Goal: Communication & Community: Share content

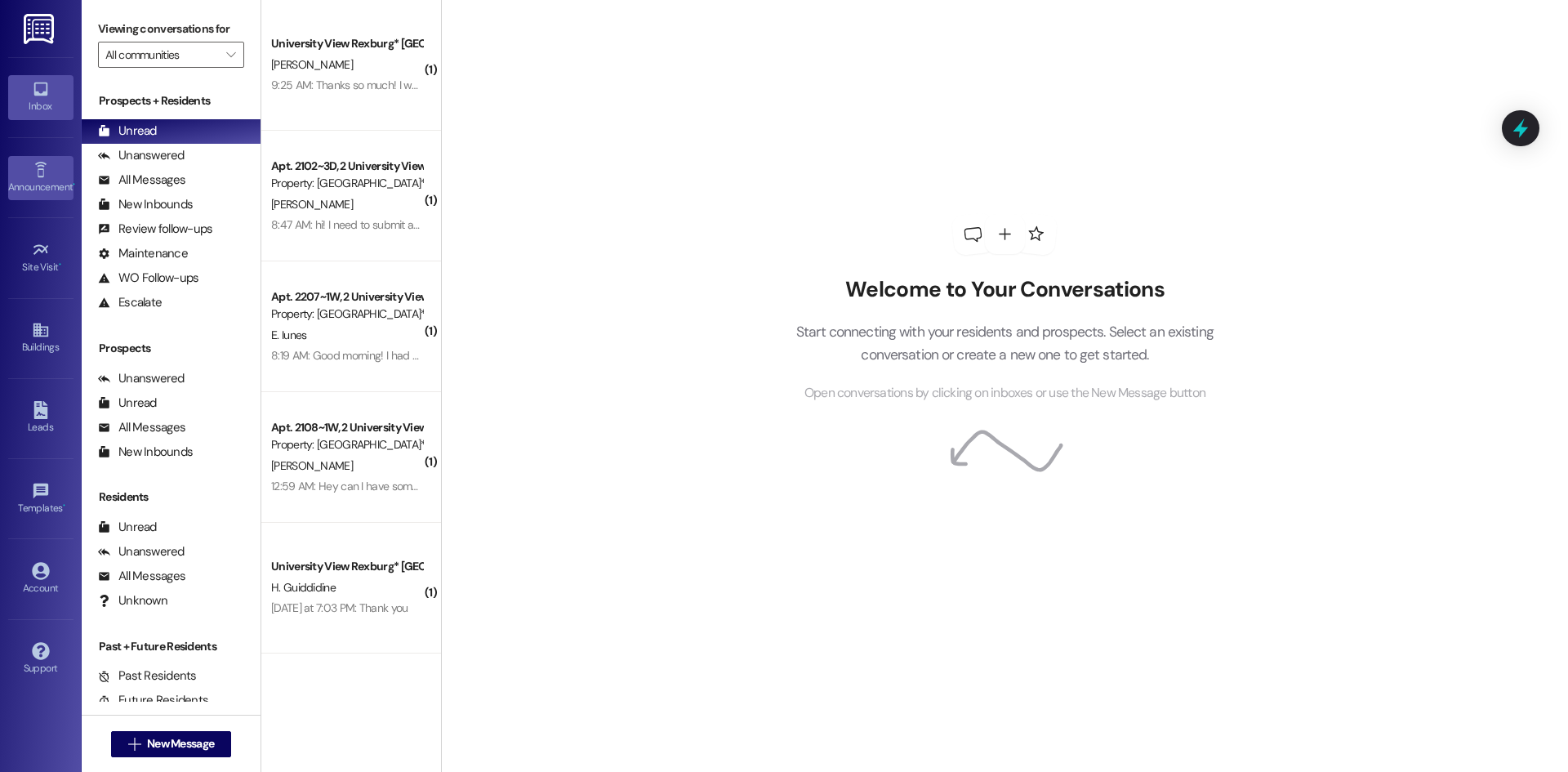
click at [39, 182] on div "Announcement •" at bounding box center [40, 187] width 81 height 16
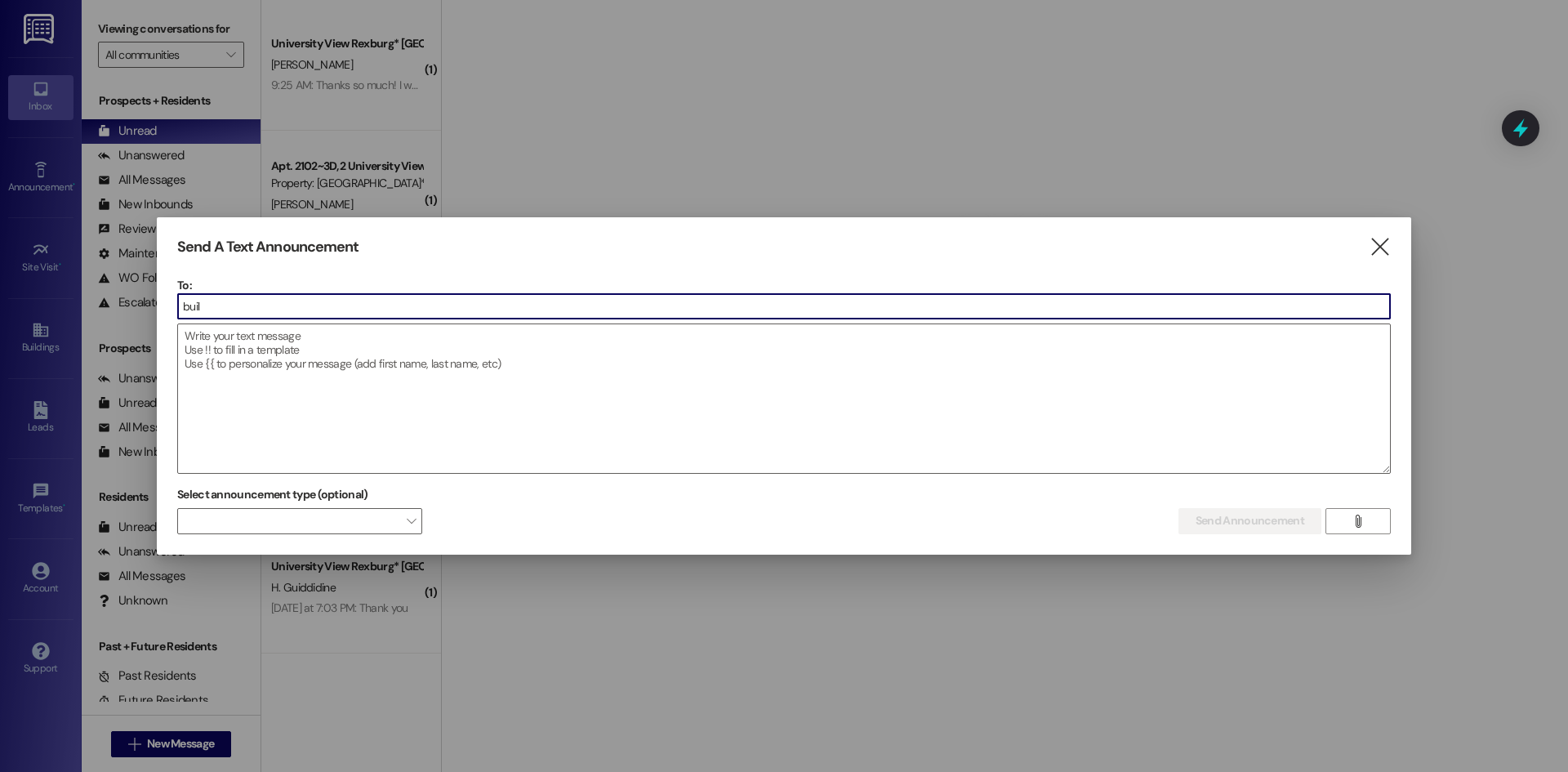
type input "build"
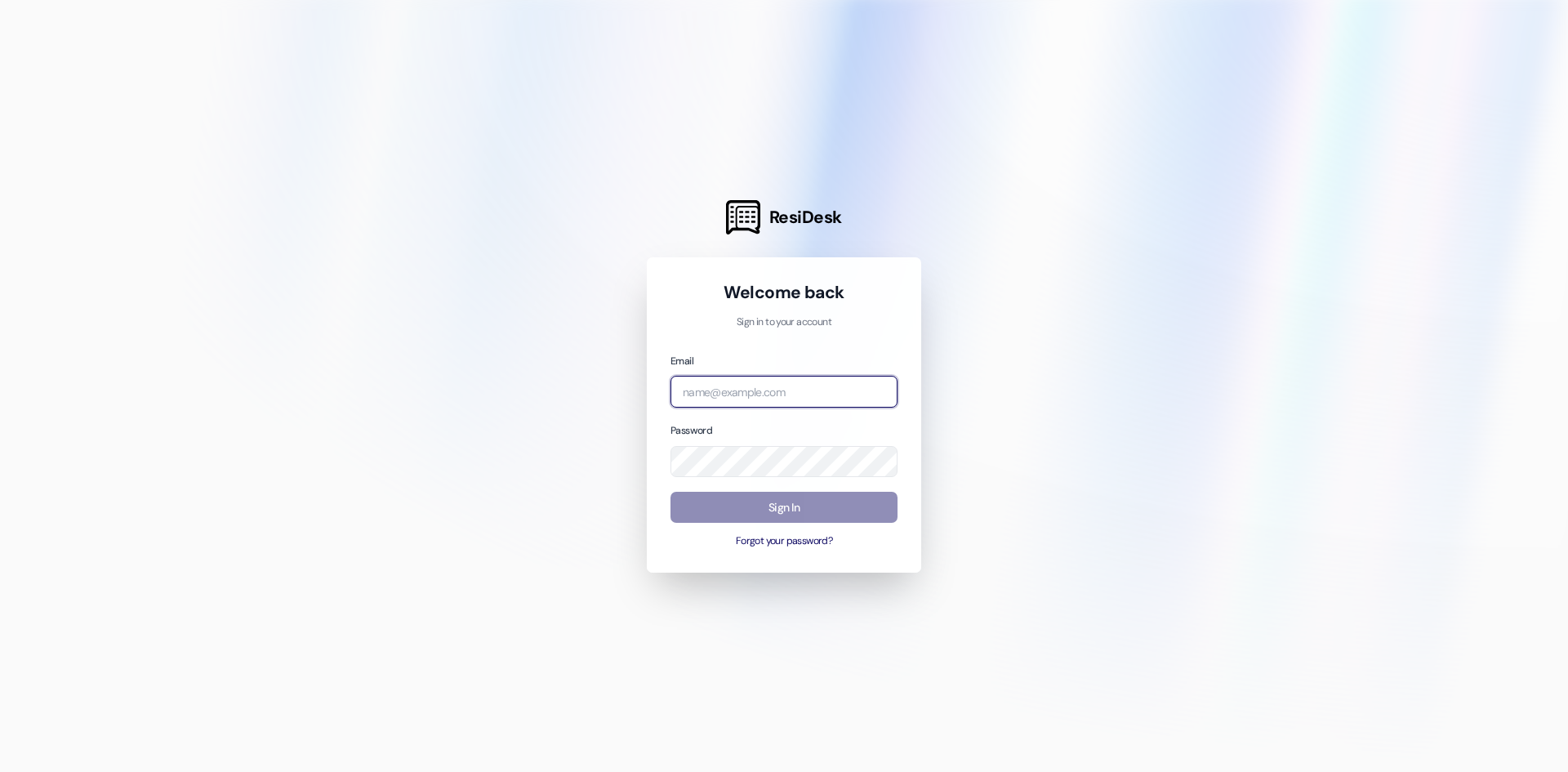
type input "[EMAIL_ADDRESS][DOMAIN_NAME]"
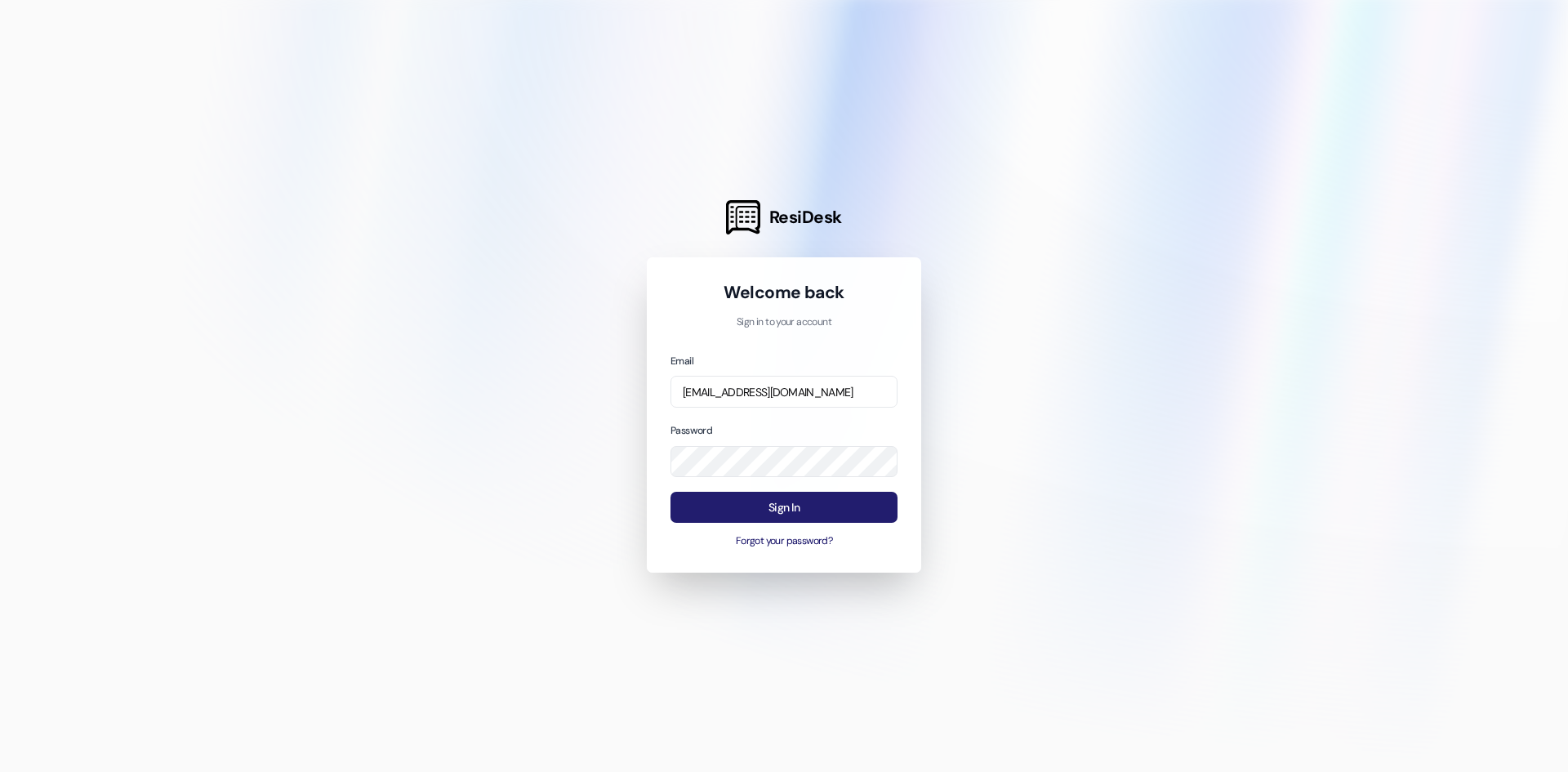
click at [778, 509] on button "Sign In" at bounding box center [784, 508] width 227 height 32
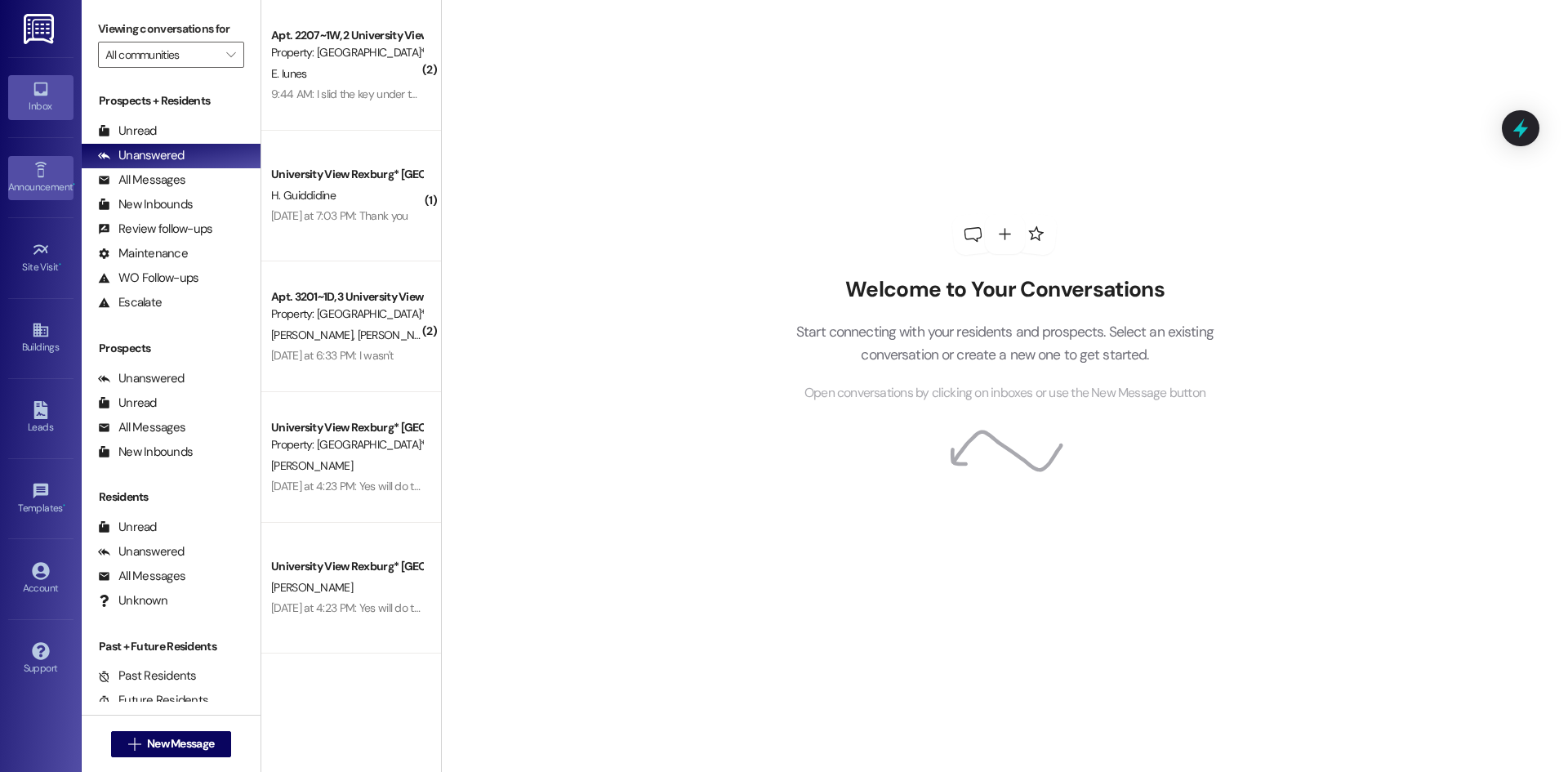
drag, startPoint x: 23, startPoint y: 200, endPoint x: 30, endPoint y: 188, distance: 13.9
click at [23, 200] on div "Announcement • Send A Text Announcement" at bounding box center [41, 177] width 66 height 80
click at [36, 172] on icon at bounding box center [41, 170] width 18 height 18
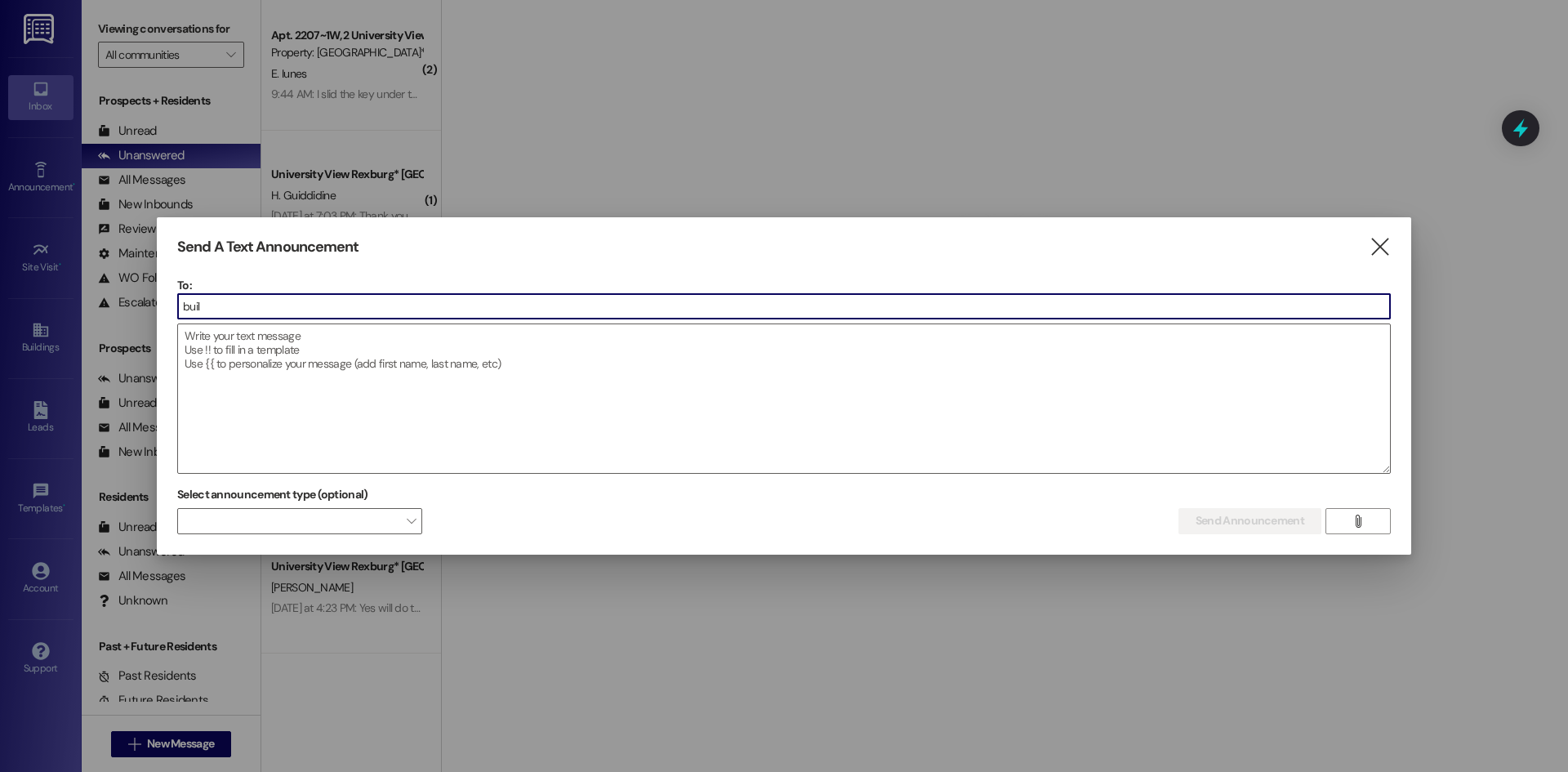
type input "build"
type input "[PERSON_NAME]"
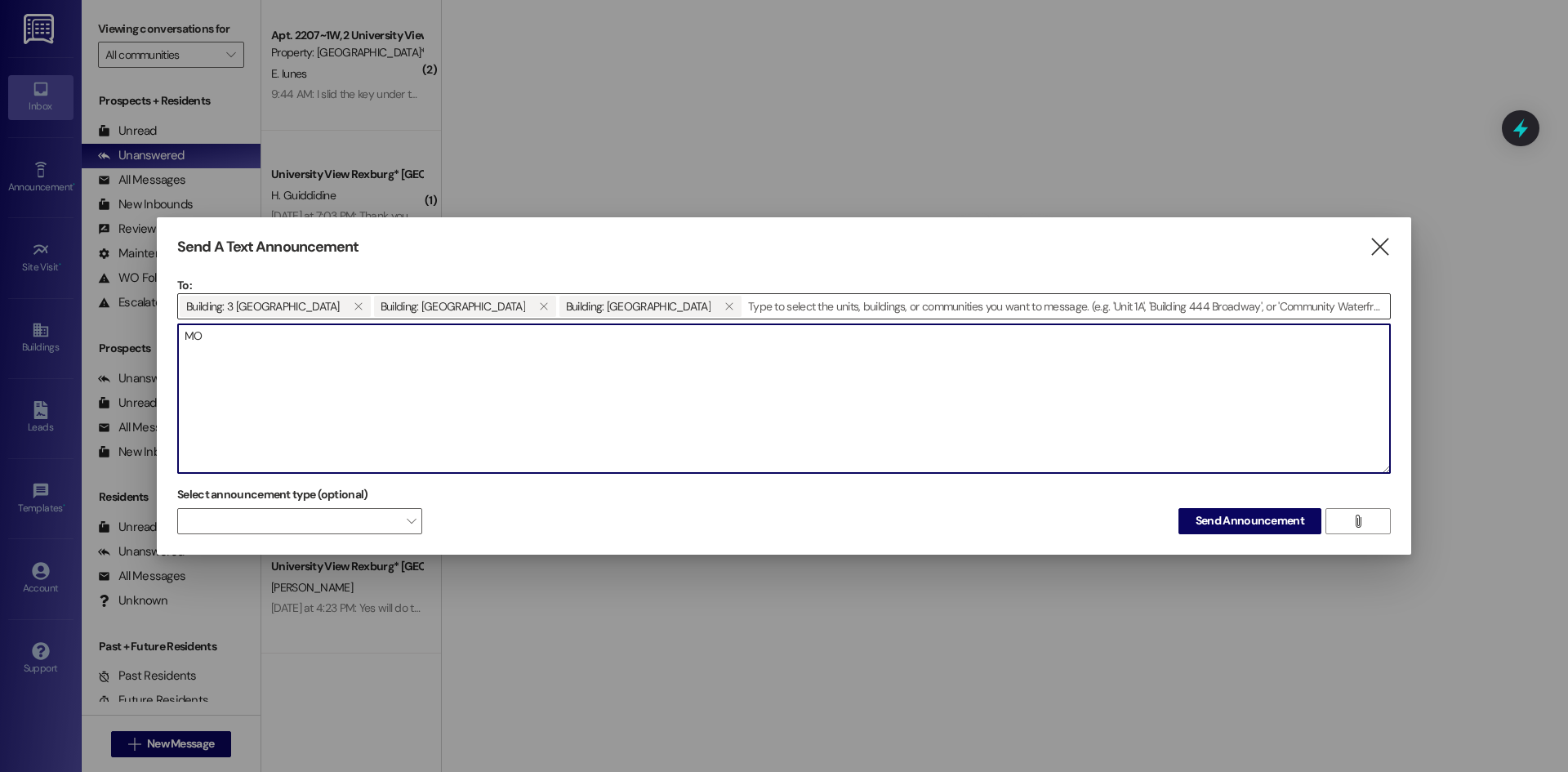
type textarea "M"
click at [513, 337] on textarea "Move in early TODAY!! Come stop by the office between 10am-5pm to swap your key…" at bounding box center [784, 398] width 1212 height 149
click at [510, 336] on textarea "Move in early TODAY!! Come stop by the office between 10am-5pm to swap your key…" at bounding box center [784, 398] width 1212 height 149
click at [507, 336] on textarea "Move in early TODAY!! Come stop by the office between 10am-5pm to swap your key…" at bounding box center [784, 398] width 1212 height 149
click at [805, 343] on textarea "Move in early TODAY!! Come stop by the office between 10am-5pm TODAY to swap yo…" at bounding box center [784, 398] width 1212 height 149
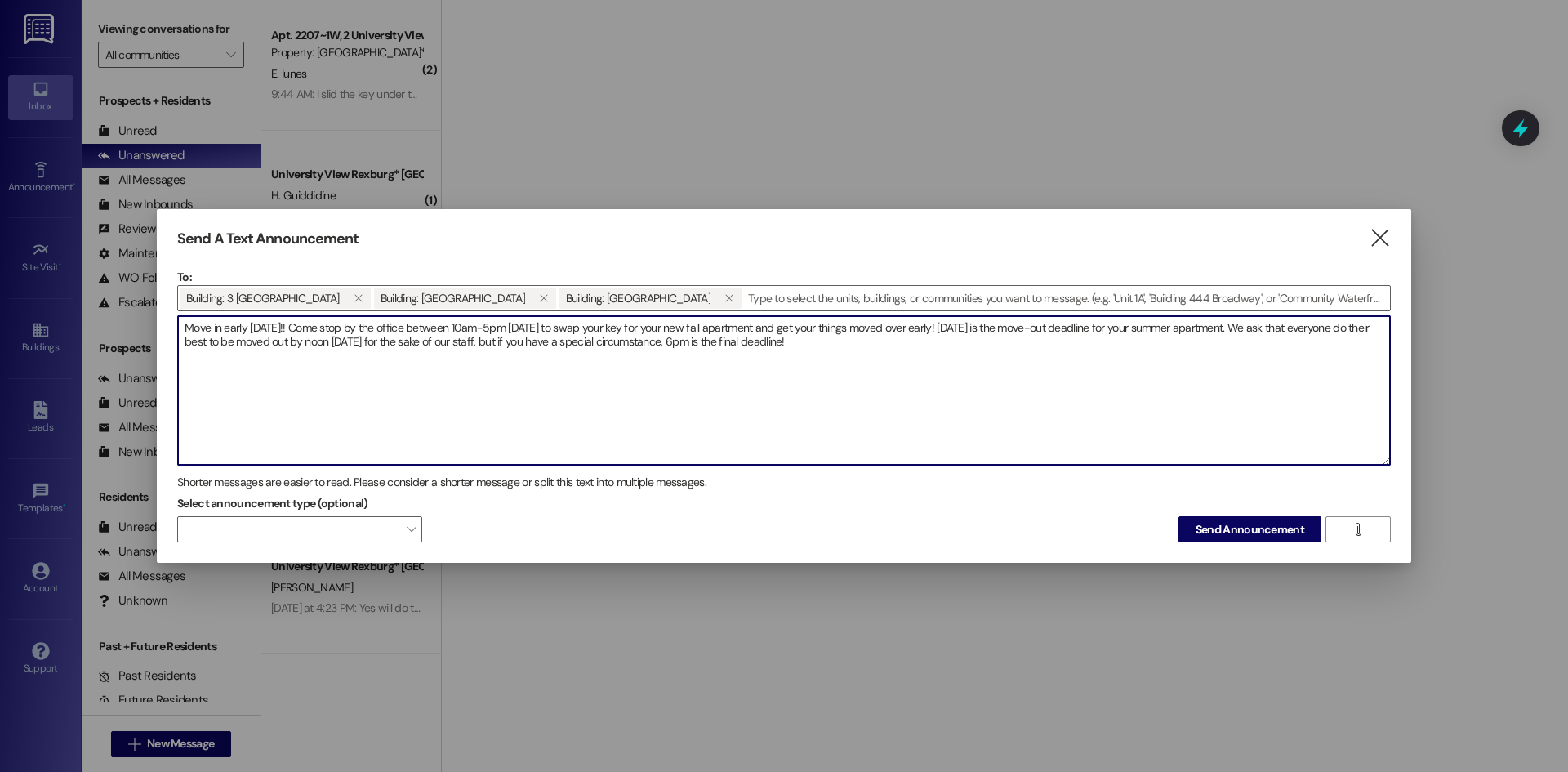
click at [727, 349] on textarea "Move in early TODAY!! Come stop by the office between 10am-5pm TODAY to swap yo…" at bounding box center [784, 390] width 1212 height 149
click at [914, 321] on textarea "Move in early TODAY!! Come stop by the office between 10am-5pm TODAY to swap yo…" at bounding box center [784, 390] width 1212 height 149
click at [909, 343] on textarea "Move in early TODAY!! Come stop by the office between 10am-5pm TODAY to swap yo…" at bounding box center [784, 390] width 1212 height 149
drag, startPoint x: 225, startPoint y: 330, endPoint x: 210, endPoint y: 332, distance: 15.1
click at [210, 332] on textarea "Move in early TODAY!! Come stop by the office between 10am-5pm TODAY to swap yo…" at bounding box center [784, 390] width 1212 height 149
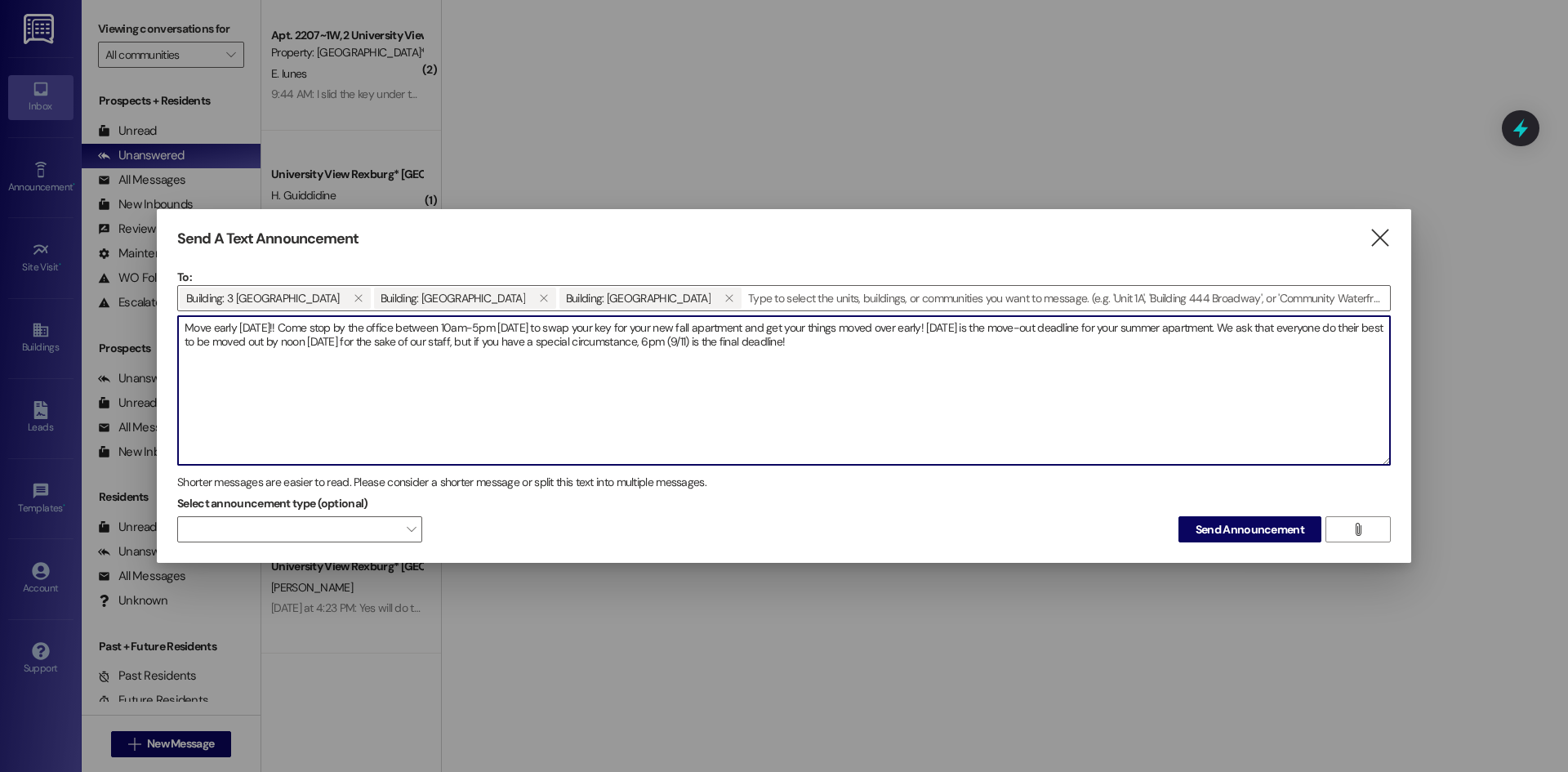
click at [895, 342] on textarea "Move early TODAY!! Come stop by the office between 10am-5pm TODAY to swap your …" at bounding box center [784, 390] width 1212 height 149
click at [884, 339] on textarea "Move early TODAY!! Come stop by the office between 10am-5pm TODAY to swap your …" at bounding box center [784, 390] width 1212 height 149
type textarea "Move early TODAY!! Come stop by the office between 10am-5pm TODAY to swap your …"
click at [1199, 526] on span "Send Announcement" at bounding box center [1249, 530] width 108 height 17
